Goal: Communication & Community: Answer question/provide support

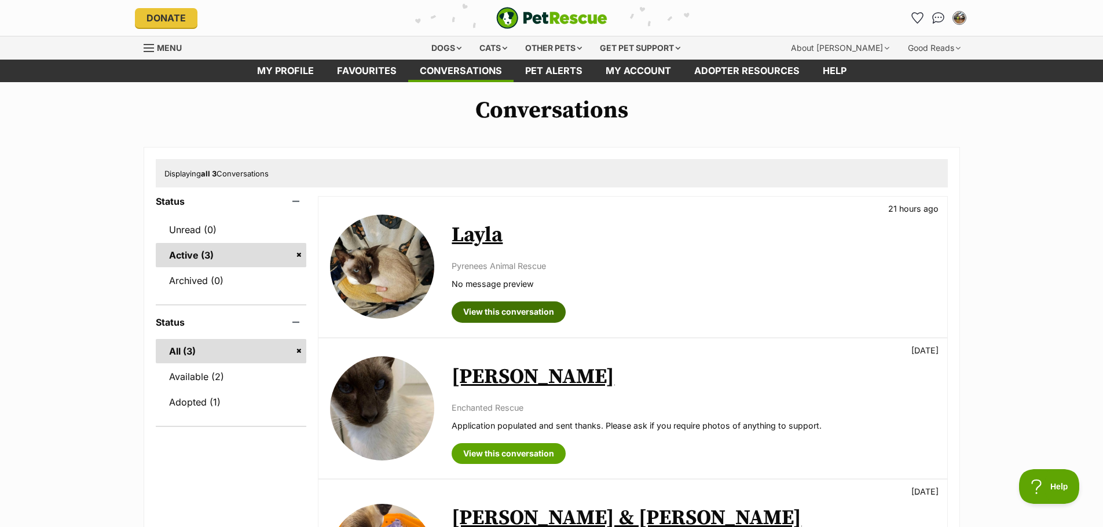
click at [511, 311] on link "View this conversation" at bounding box center [509, 312] width 114 height 21
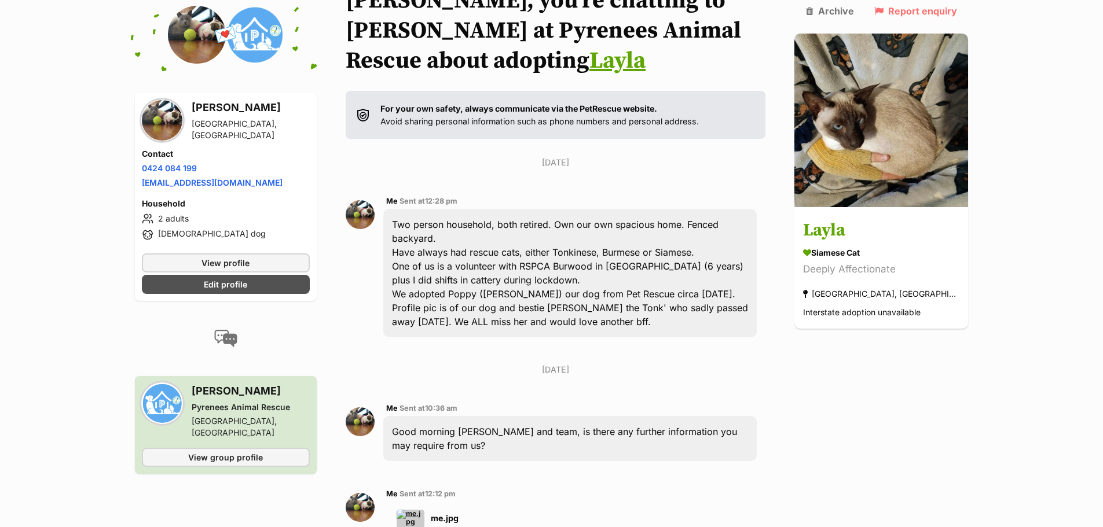
scroll to position [347, 0]
